Goal: Transaction & Acquisition: Purchase product/service

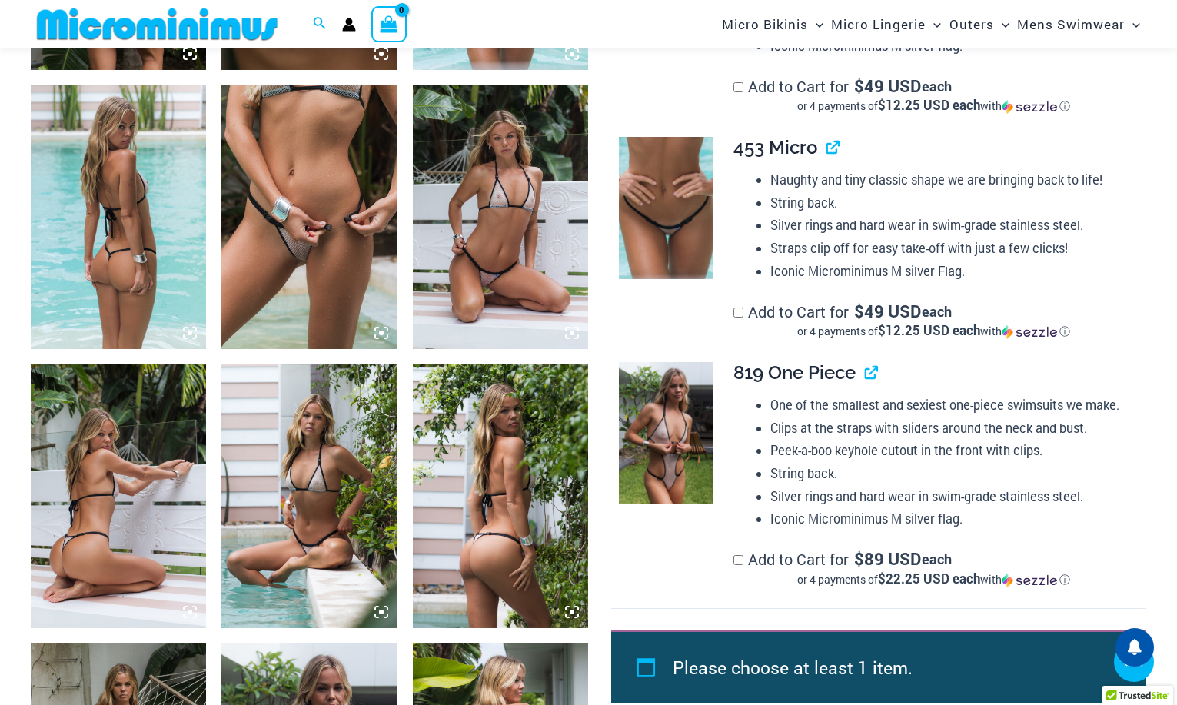
scroll to position [1187, 0]
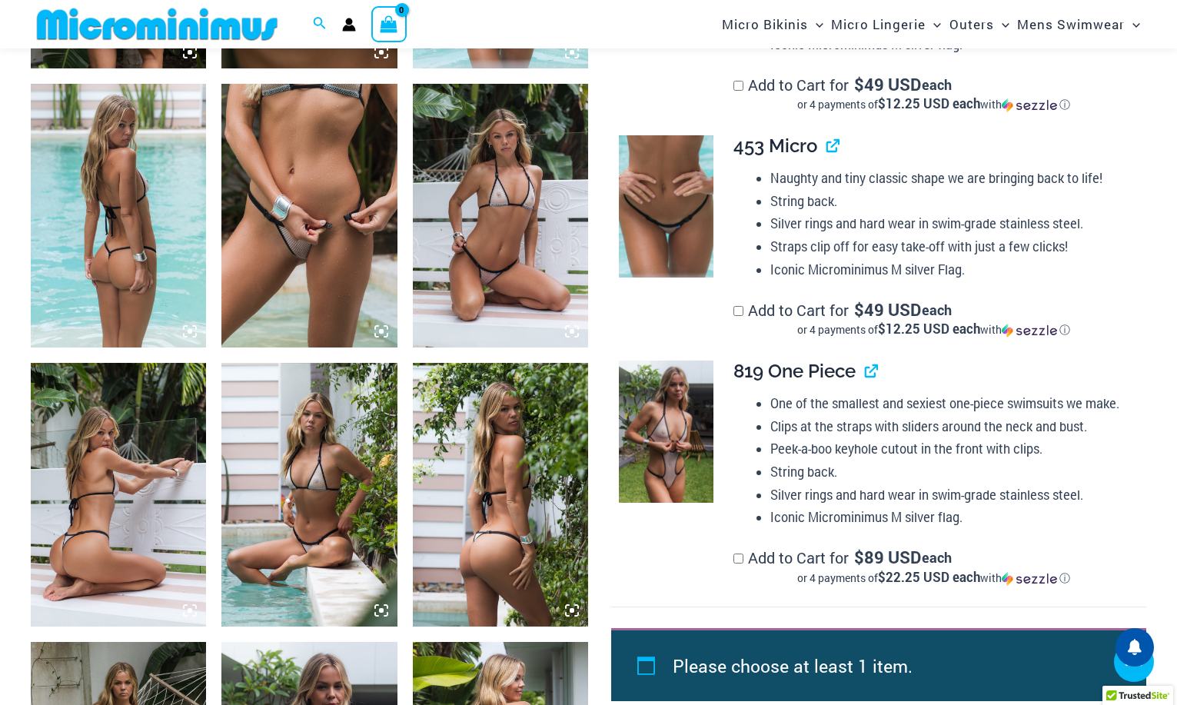
click at [305, 290] on img at bounding box center [308, 216] width 175 height 264
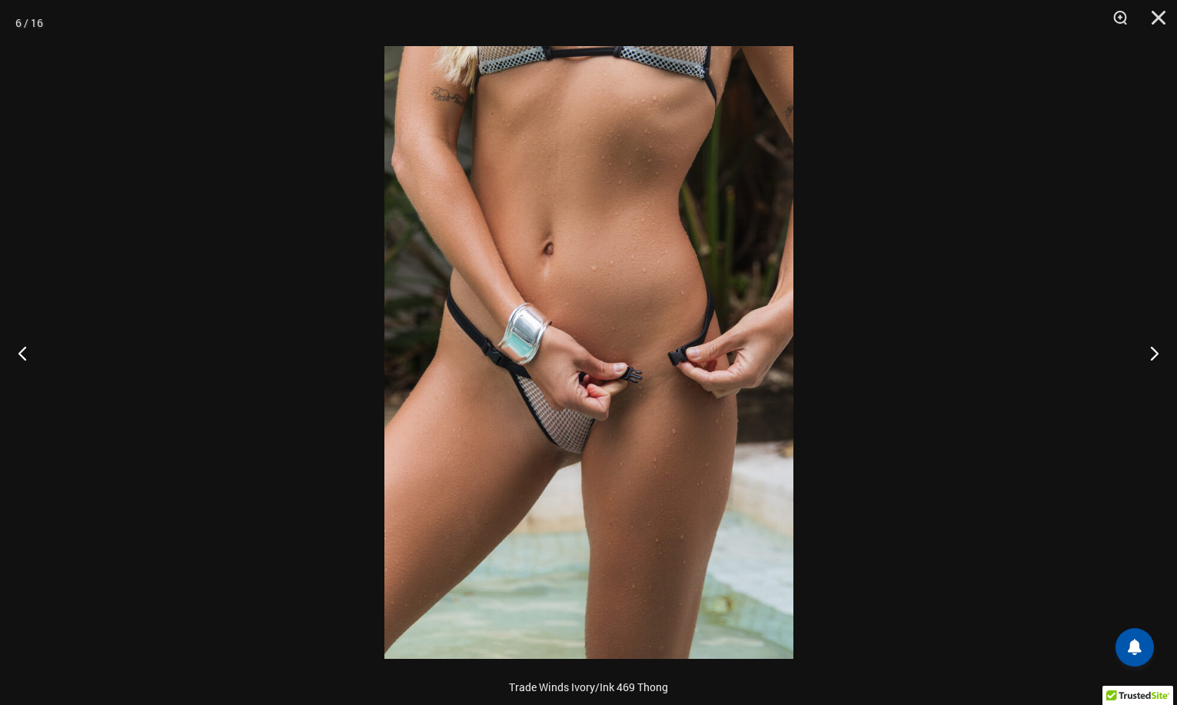
click at [575, 467] on img at bounding box center [588, 352] width 409 height 612
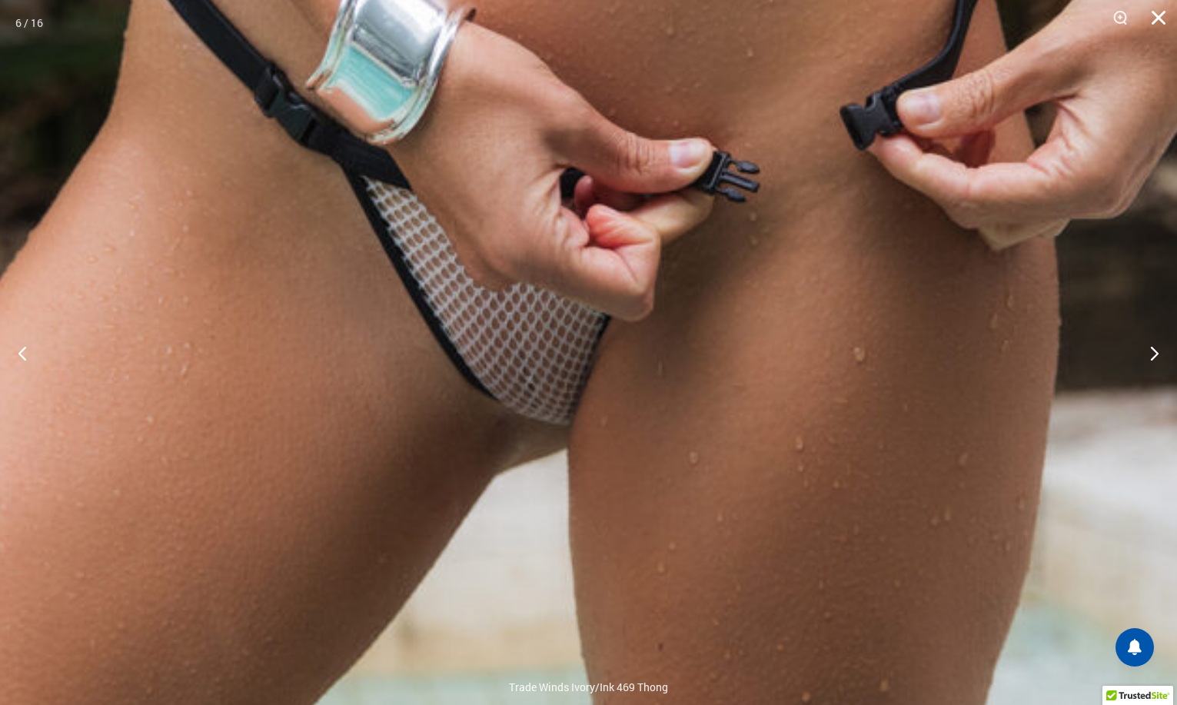
click at [1153, 10] on button "Close" at bounding box center [1153, 23] width 38 height 46
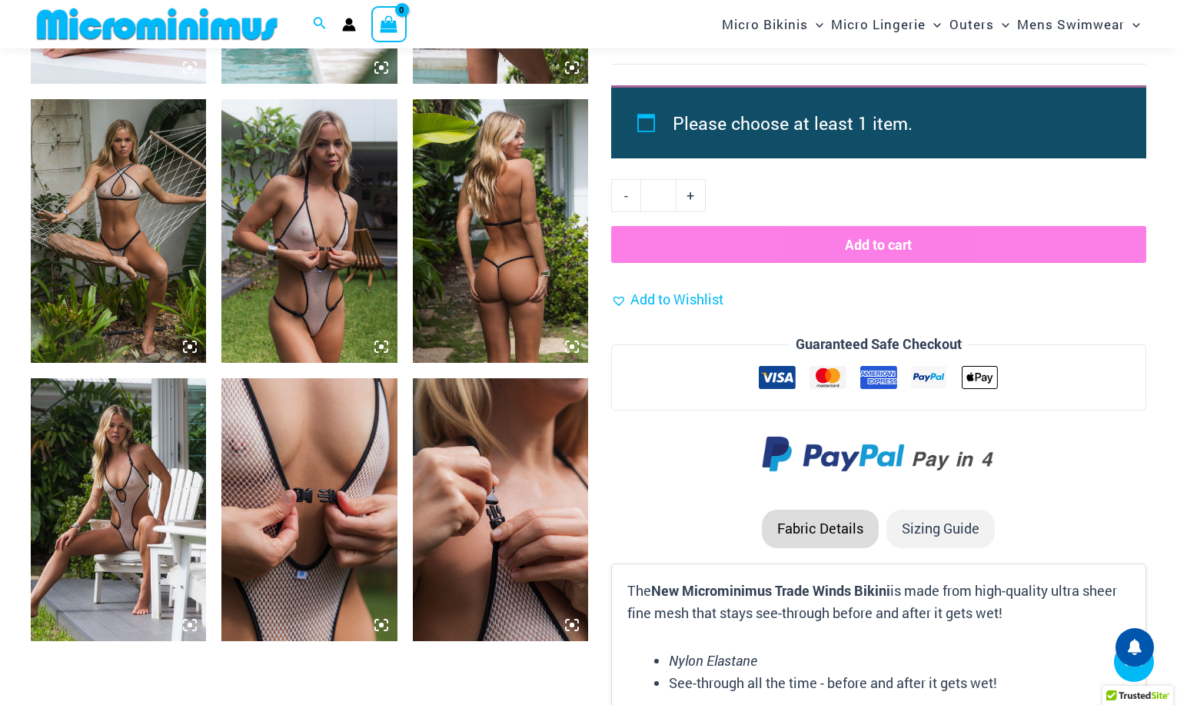
scroll to position [1730, 0]
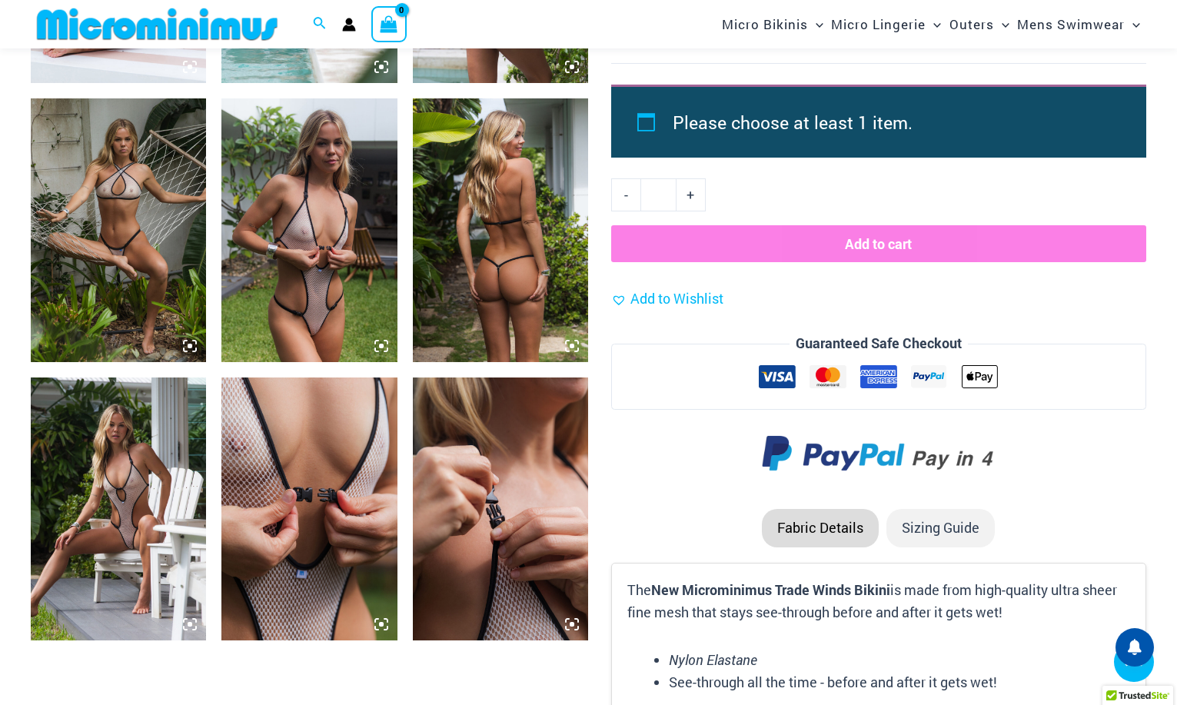
click at [243, 462] on img at bounding box center [308, 509] width 175 height 264
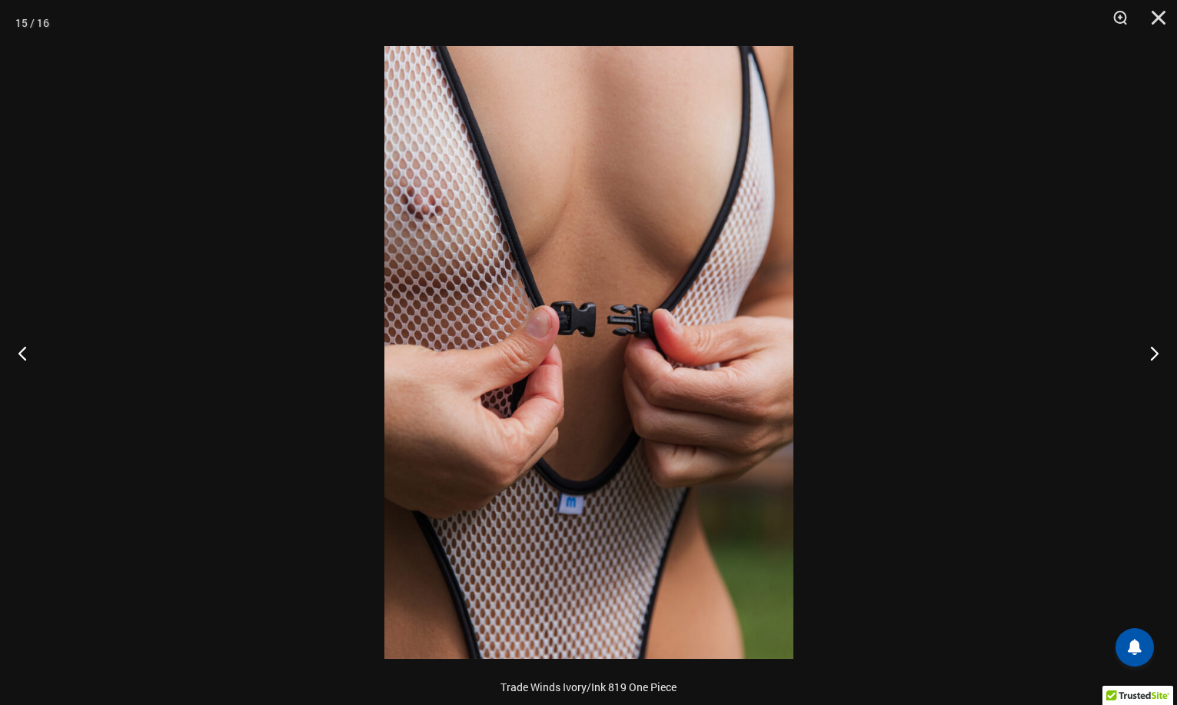
click at [212, 388] on div at bounding box center [588, 352] width 1177 height 705
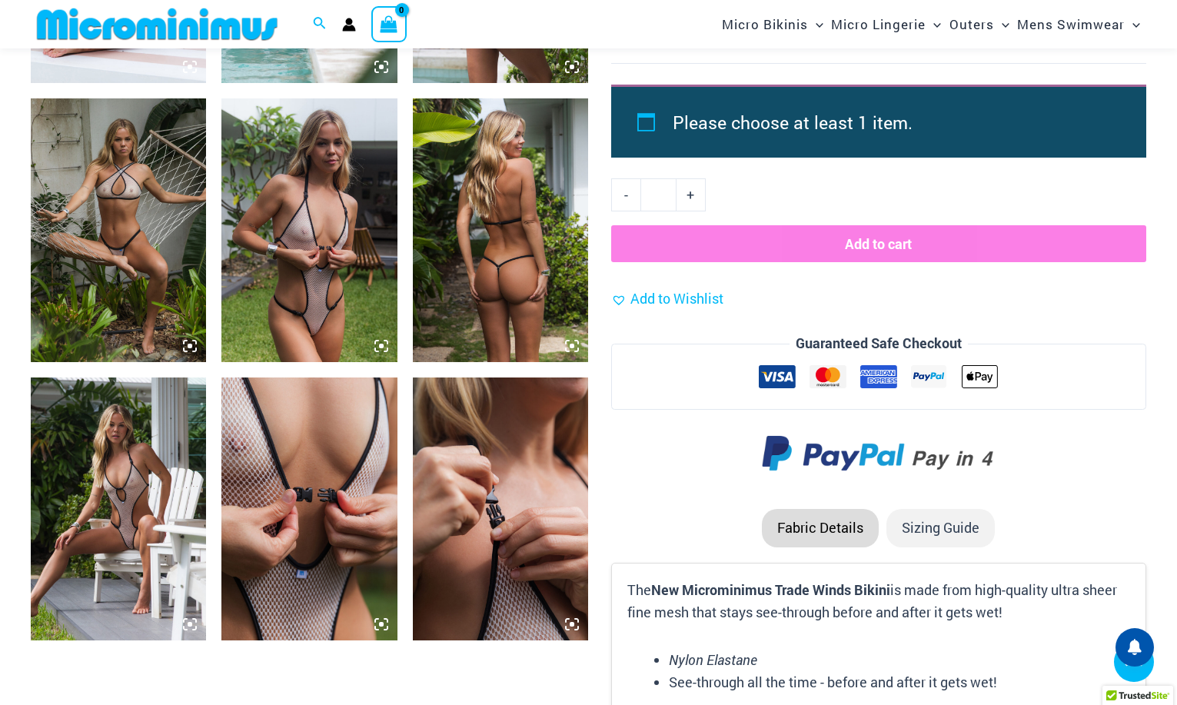
click at [144, 449] on img at bounding box center [118, 509] width 175 height 264
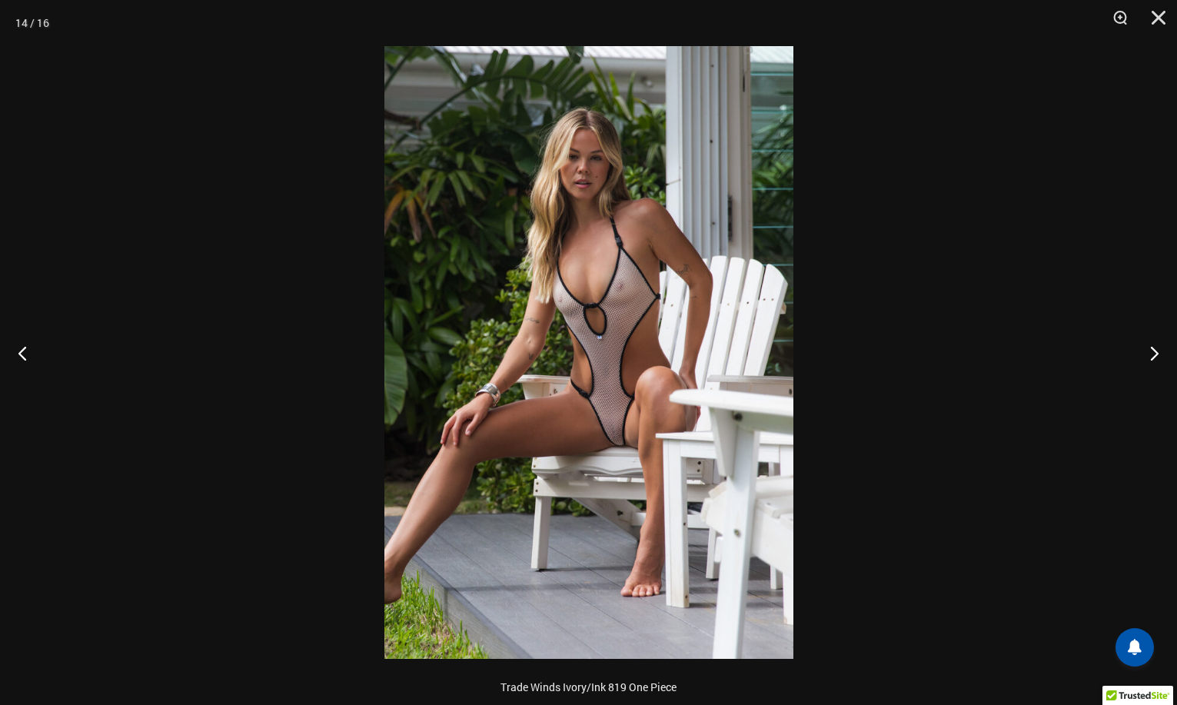
click at [307, 327] on div at bounding box center [588, 352] width 1177 height 705
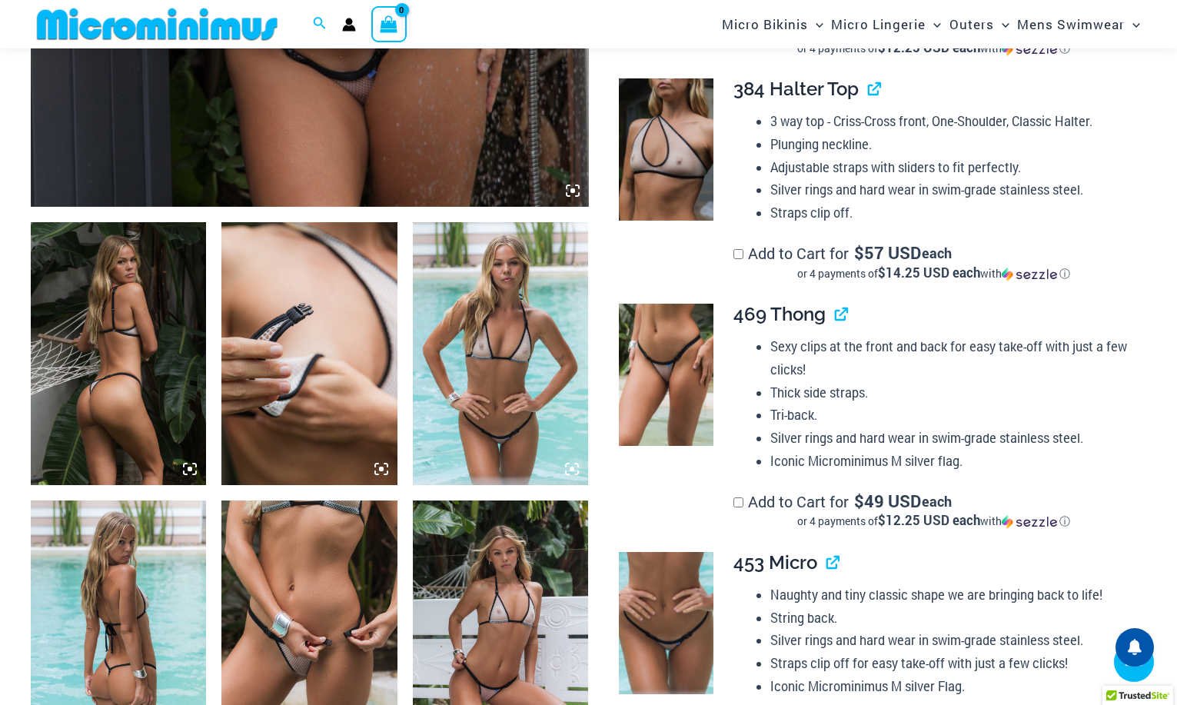
scroll to position [785, 0]
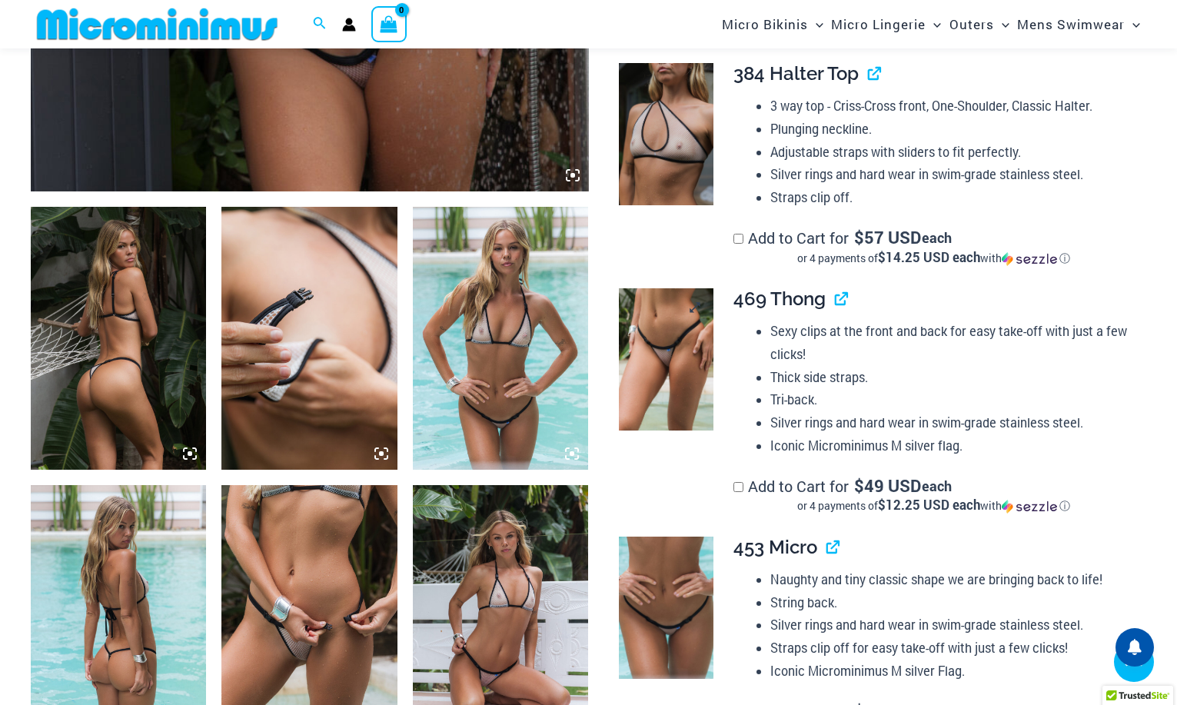
click at [669, 342] on img at bounding box center [666, 359] width 95 height 142
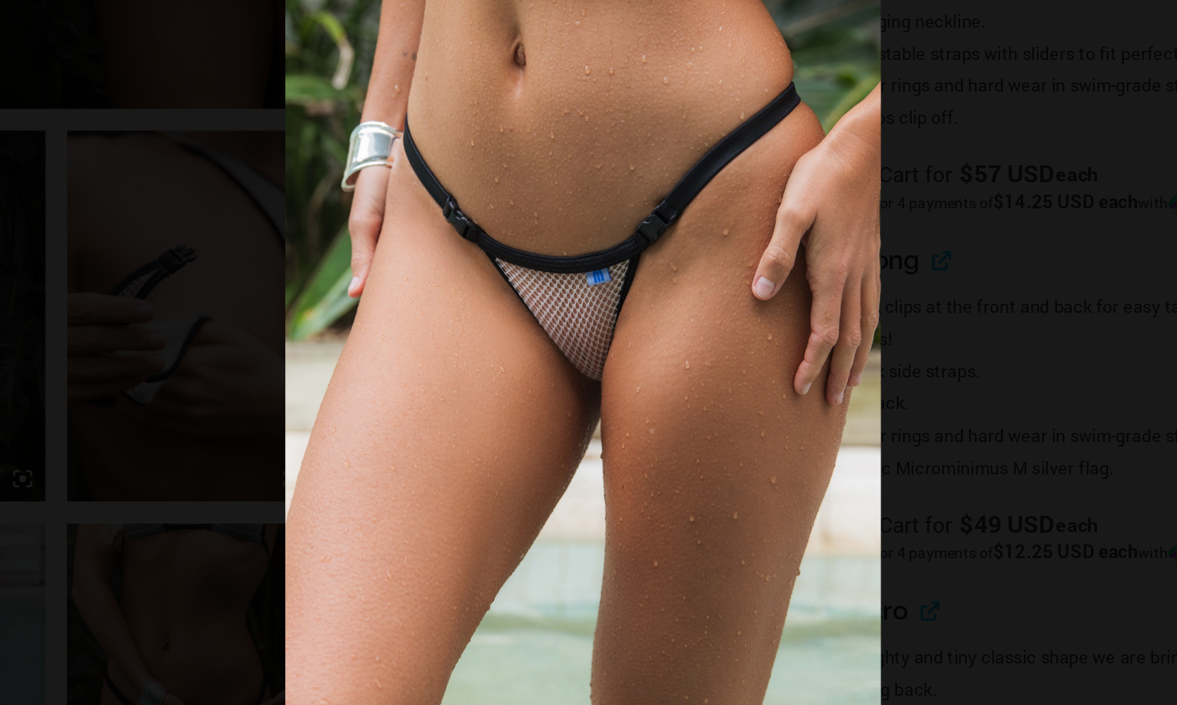
click at [310, 246] on div at bounding box center [588, 352] width 1177 height 705
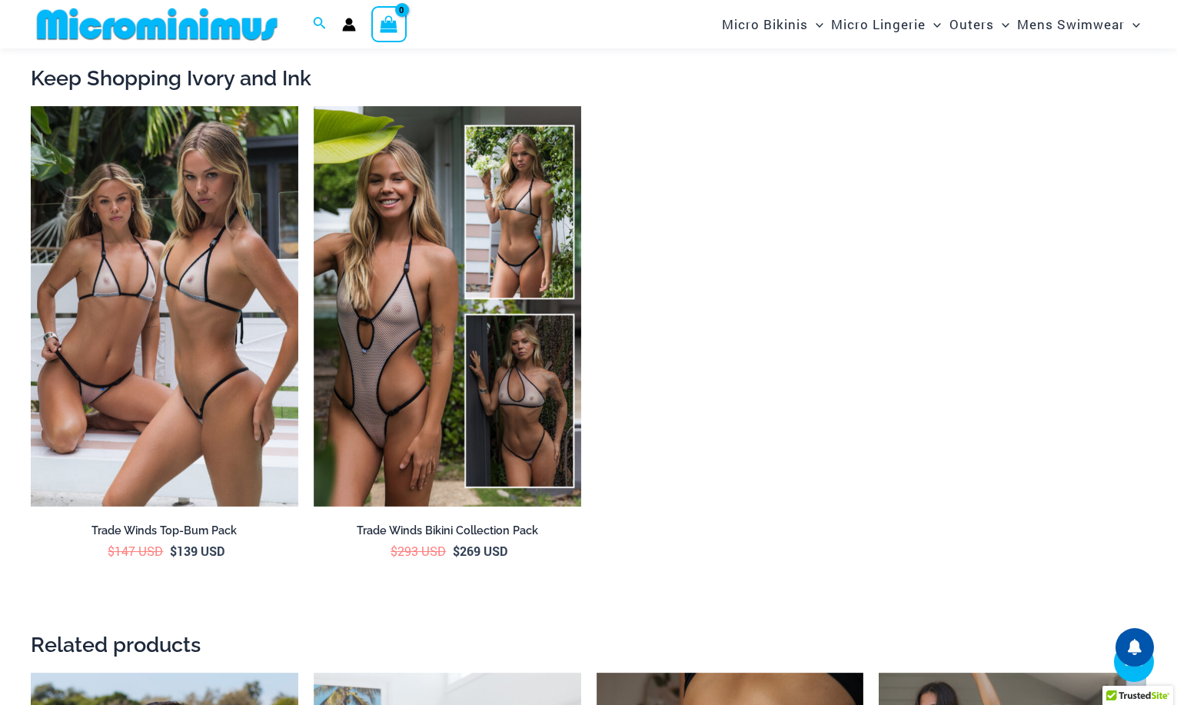
scroll to position [2443, 0]
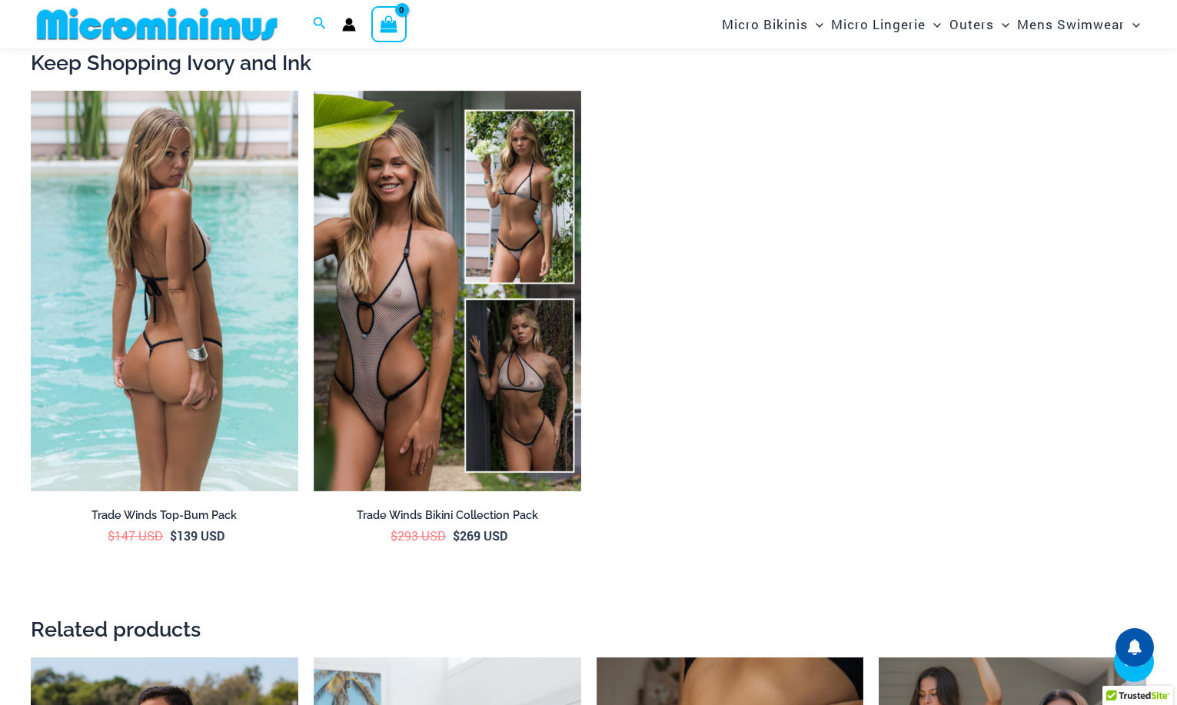
click at [179, 274] on img at bounding box center [164, 291] width 267 height 401
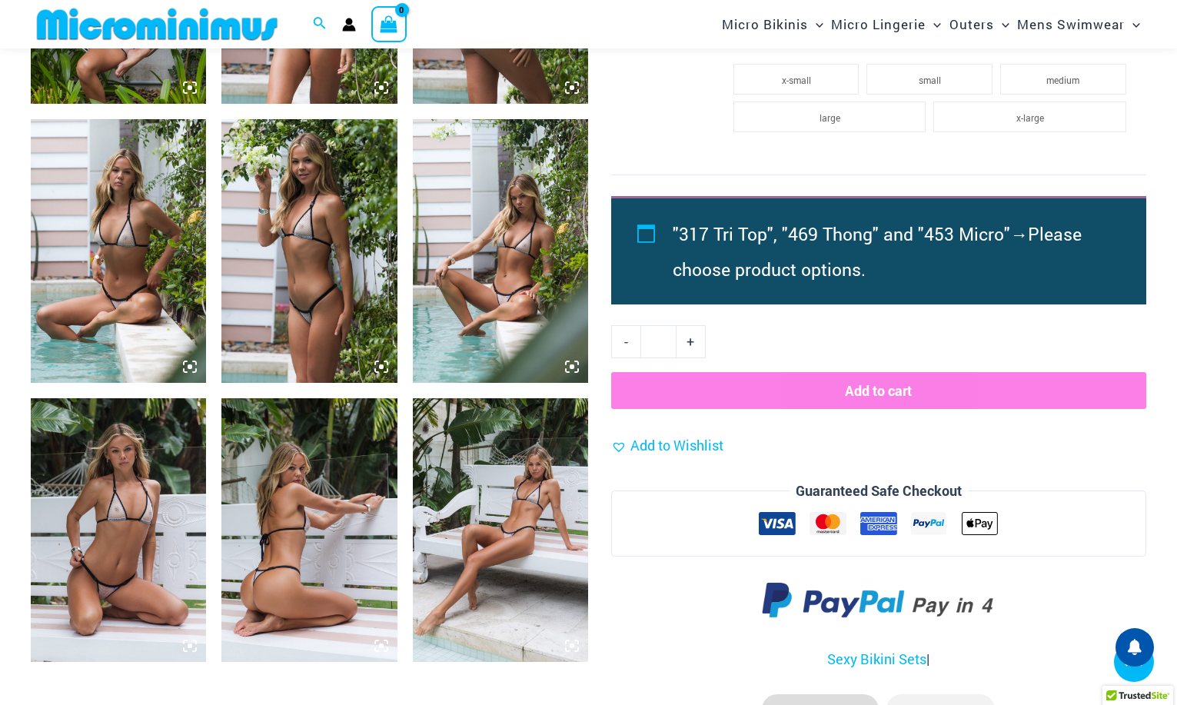
scroll to position [1432, 0]
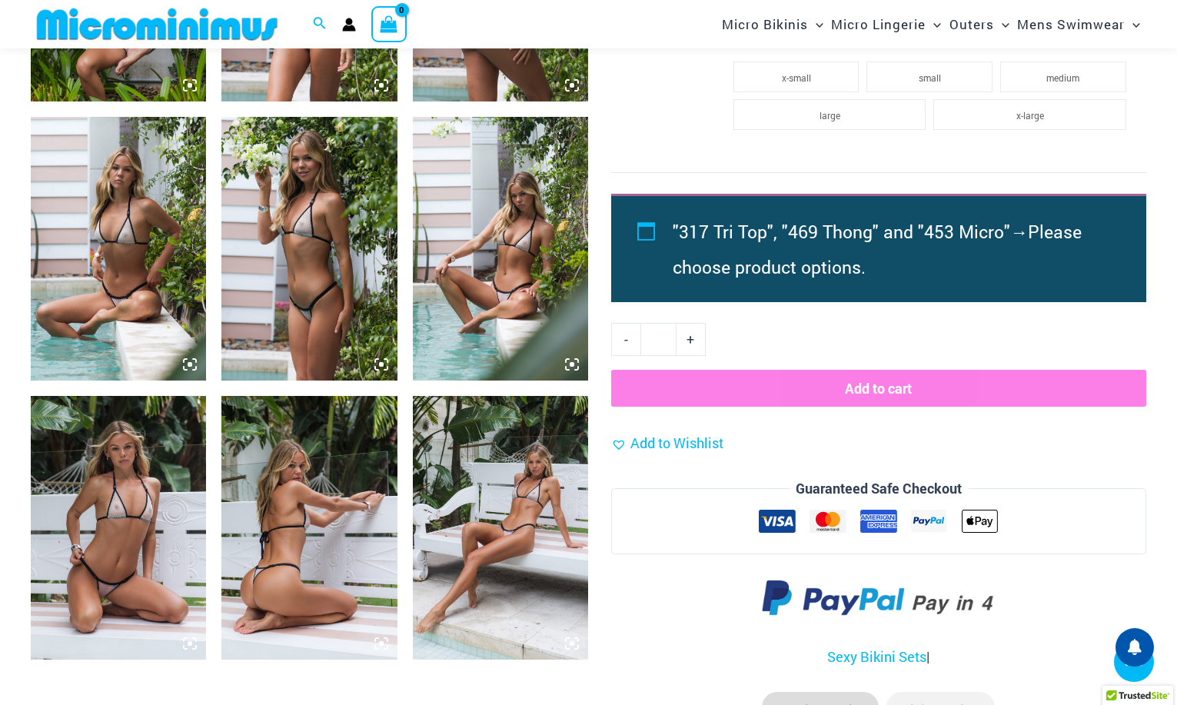
click at [499, 309] on img at bounding box center [500, 249] width 175 height 264
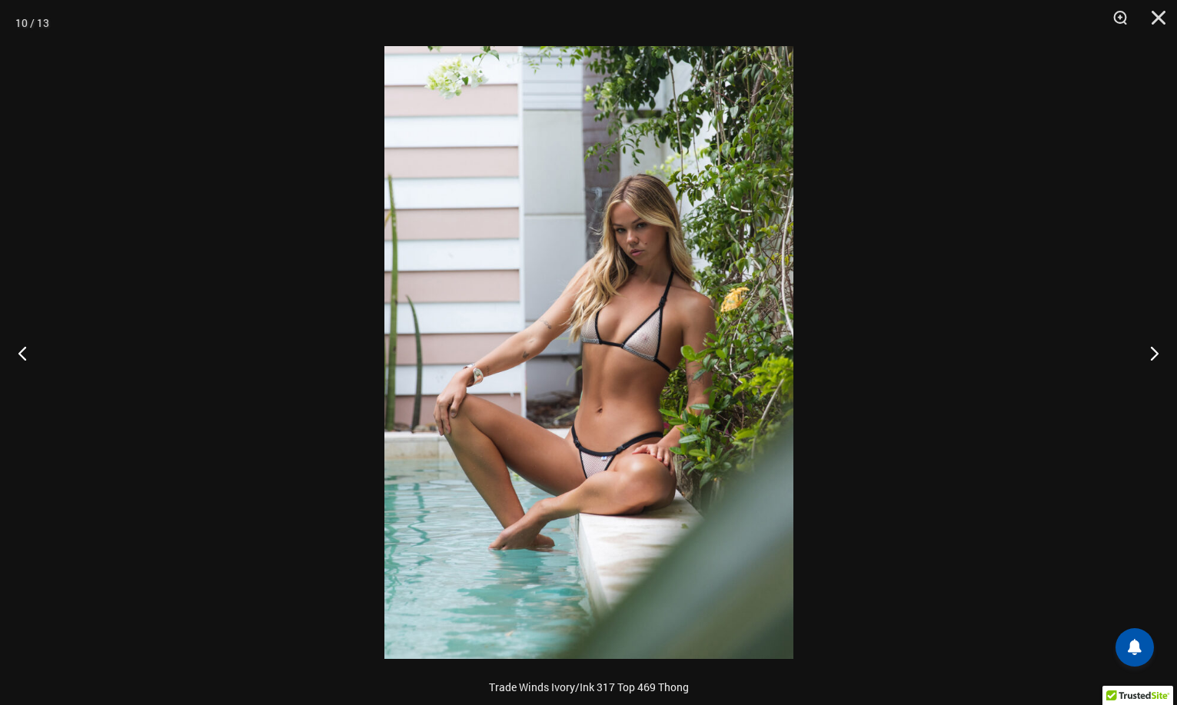
click at [300, 317] on div at bounding box center [588, 352] width 1177 height 705
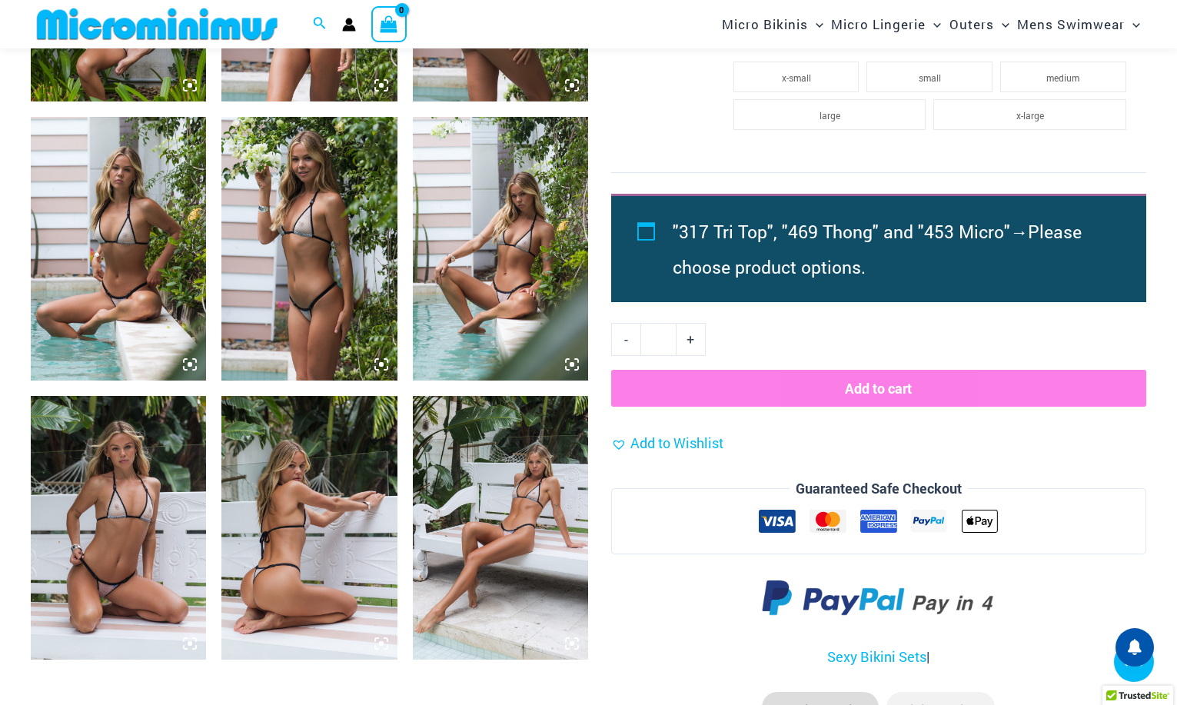
click at [78, 557] on img at bounding box center [118, 528] width 175 height 264
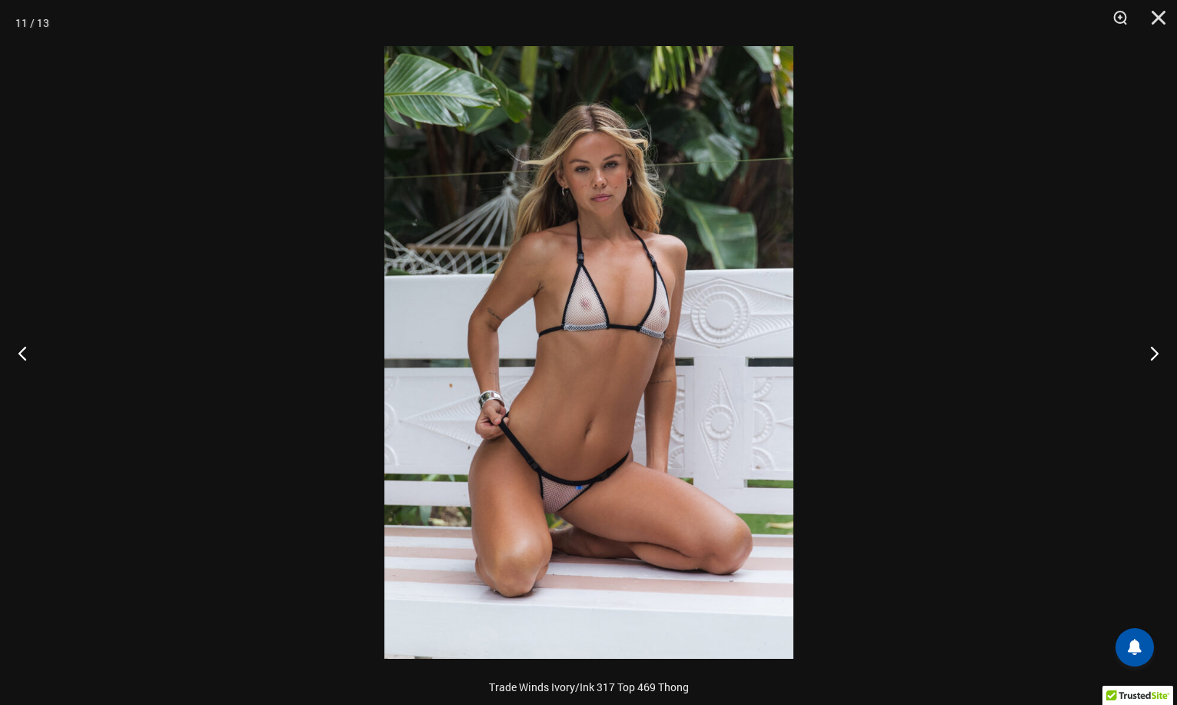
click at [84, 525] on div at bounding box center [588, 352] width 1177 height 705
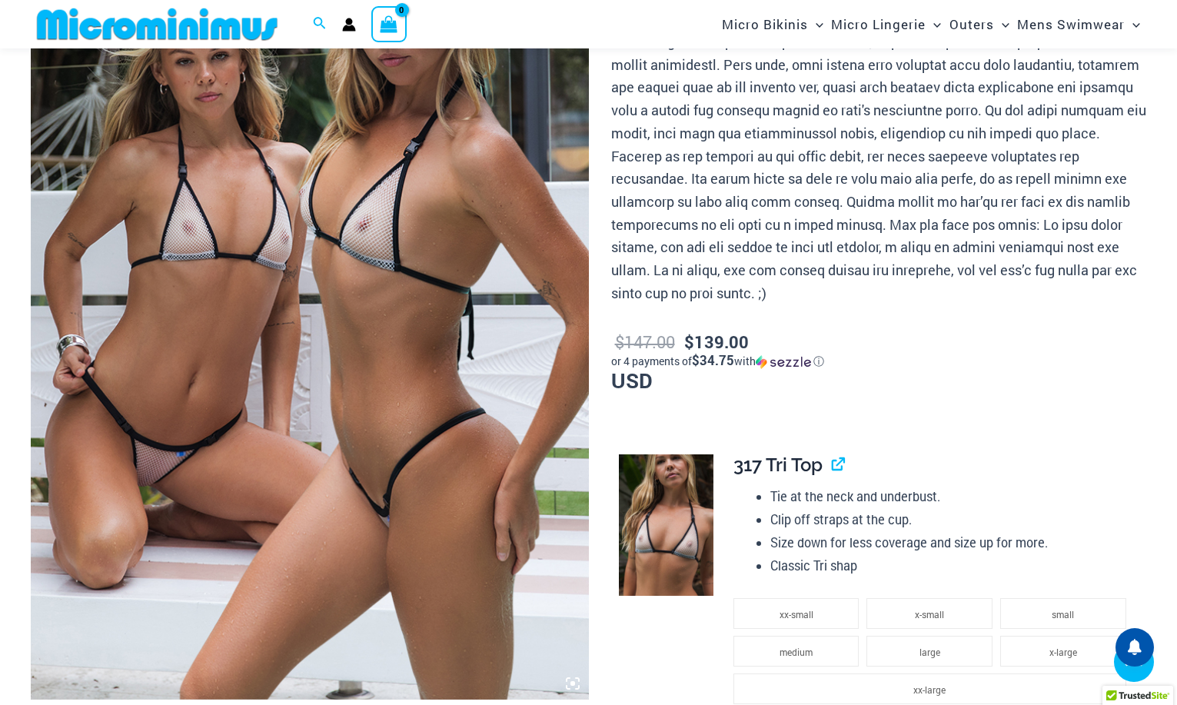
scroll to position [231, 0]
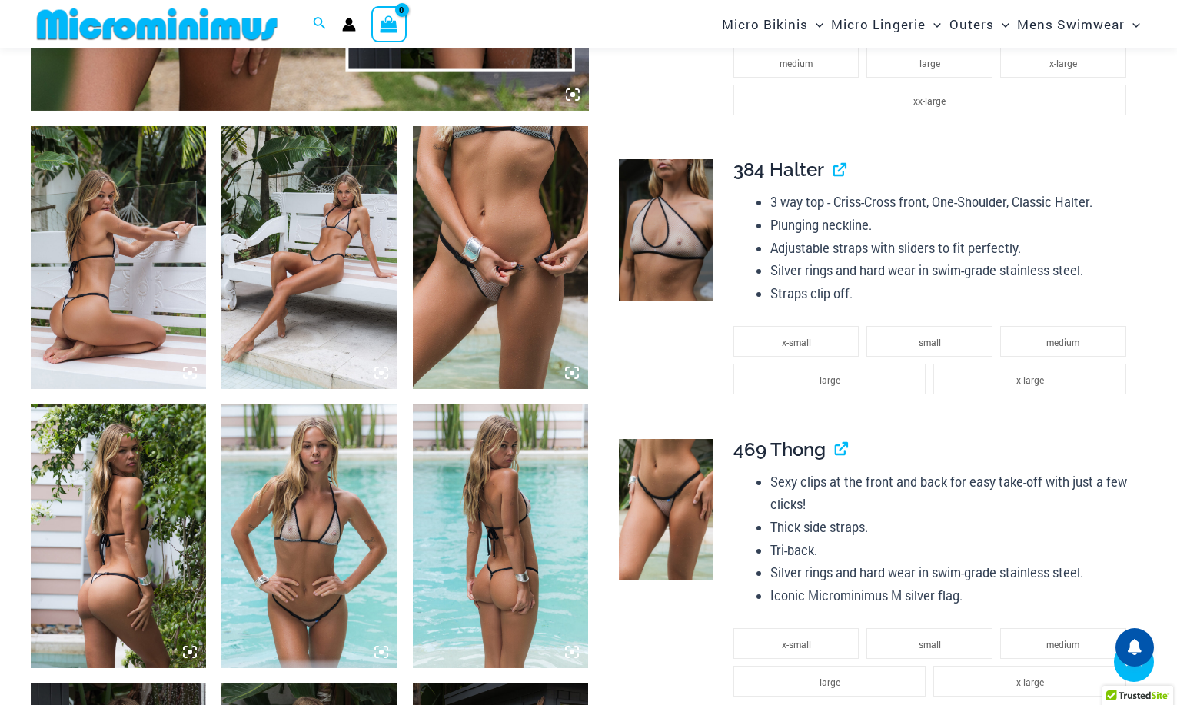
scroll to position [870, 0]
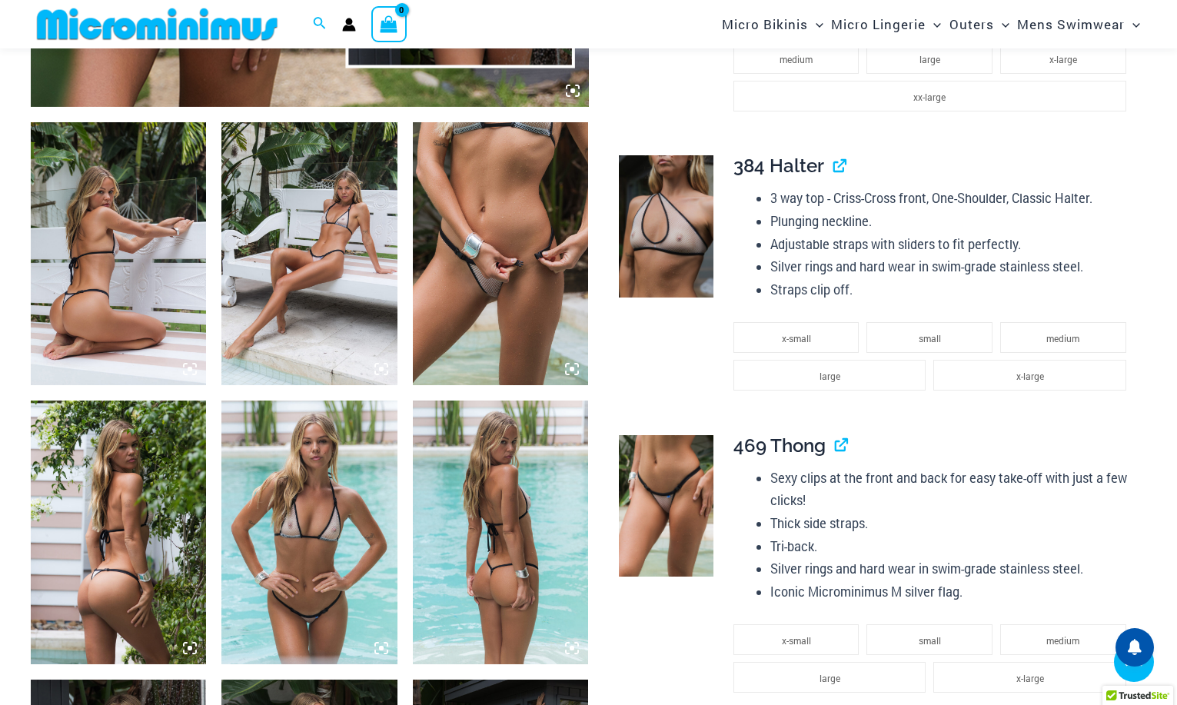
click at [484, 311] on img at bounding box center [500, 254] width 175 height 264
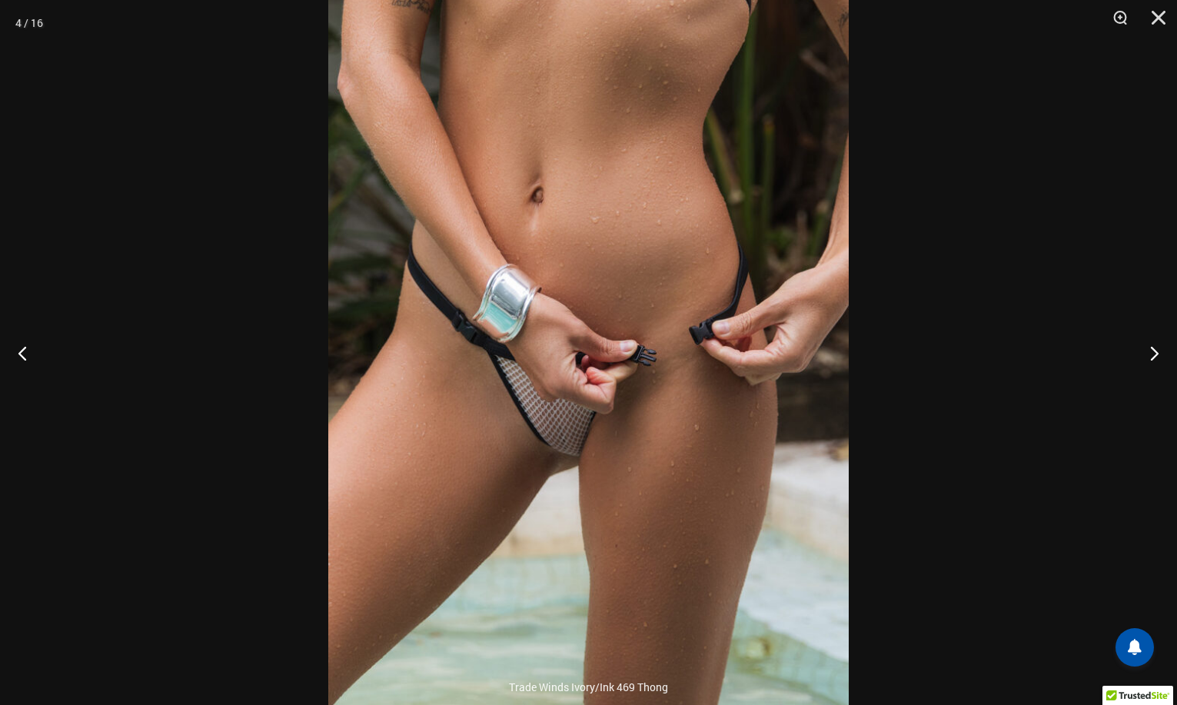
click at [89, 51] on div at bounding box center [588, 352] width 1177 height 705
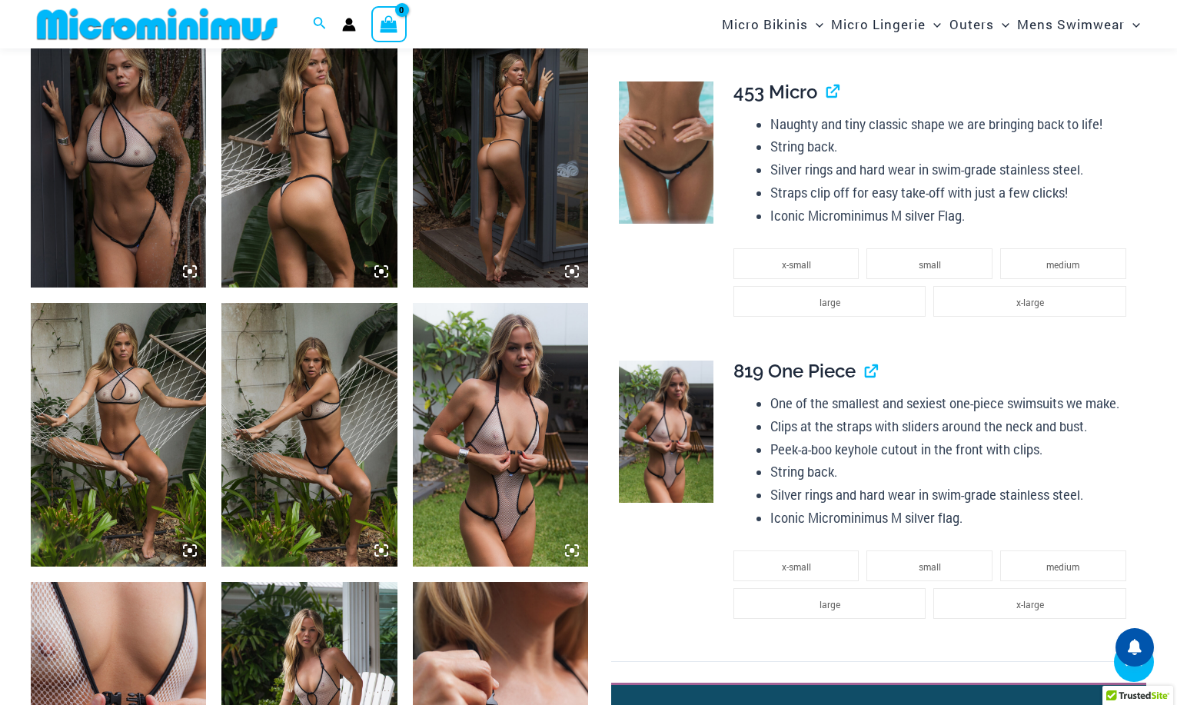
scroll to position [1523, 0]
